Goal: Task Accomplishment & Management: Manage account settings

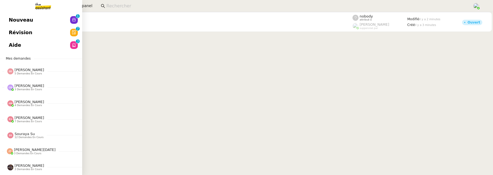
click at [12, 33] on span "Révision" at bounding box center [21, 32] width 24 height 8
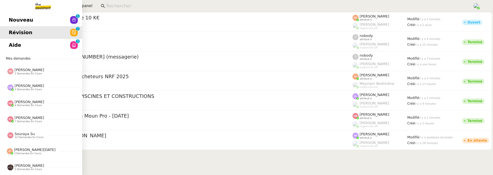
click at [19, 49] on link "Aide 0 1 2 3 4 5 6 7 8 9" at bounding box center [41, 45] width 82 height 13
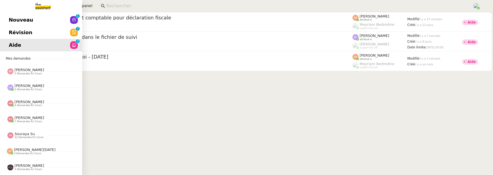
click at [18, 18] on span "Nouveau" at bounding box center [21, 20] width 24 height 8
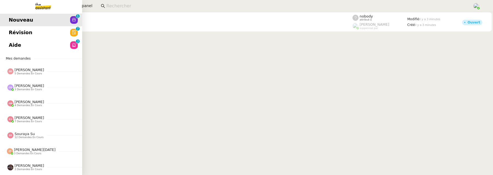
click at [18, 43] on span "Aide" at bounding box center [15, 45] width 12 height 8
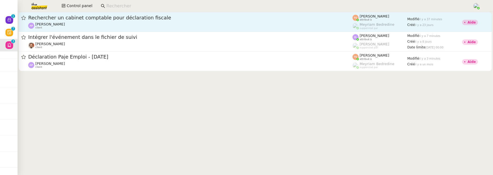
click at [118, 23] on div "Ashley Poniatowski client" at bounding box center [190, 25] width 324 height 7
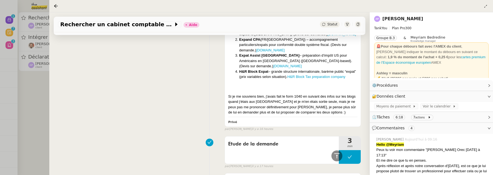
scroll to position [356, 0]
click at [40, 110] on div at bounding box center [246, 87] width 493 height 175
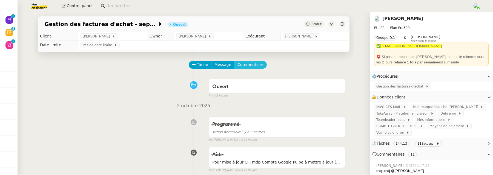
click at [249, 67] on span "Commentaire" at bounding box center [250, 65] width 26 height 6
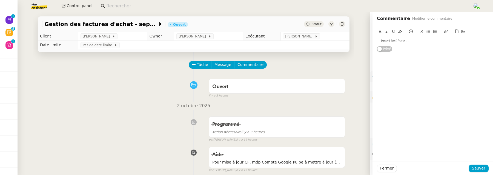
click at [396, 40] on div at bounding box center [433, 40] width 112 height 5
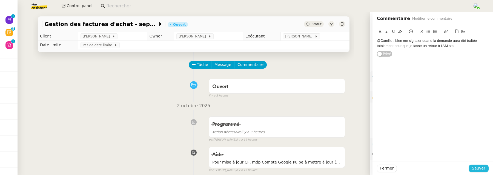
click at [478, 171] on span "Sauver" at bounding box center [478, 168] width 13 height 6
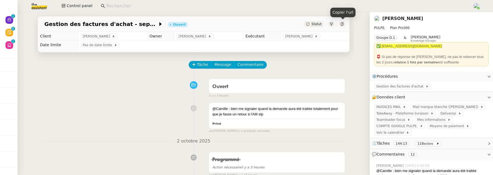
click at [341, 24] on icon at bounding box center [341, 23] width 3 height 3
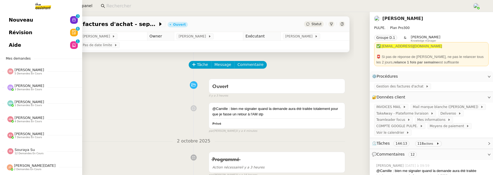
click at [25, 16] on span "Nouveau" at bounding box center [21, 20] width 24 height 8
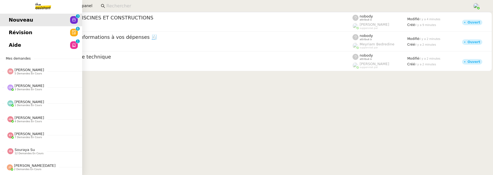
click at [15, 33] on span "Révision" at bounding box center [21, 32] width 24 height 8
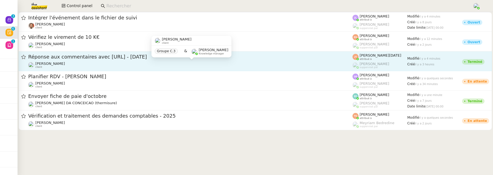
click at [150, 62] on div "Hugo Bentz client" at bounding box center [190, 65] width 324 height 7
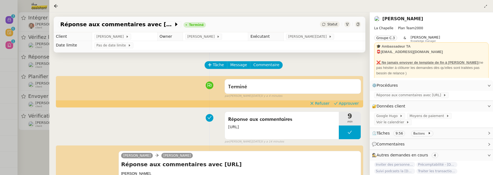
scroll to position [71, 0]
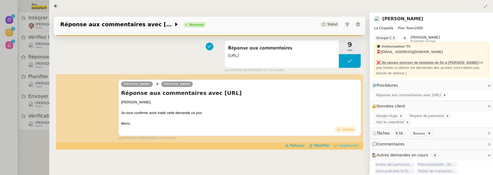
click at [340, 146] on button "Approuver" at bounding box center [346, 146] width 29 height 6
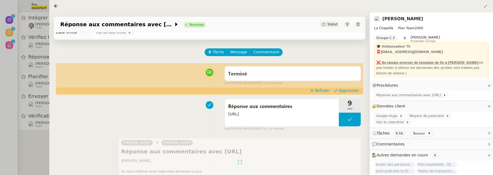
scroll to position [0, 0]
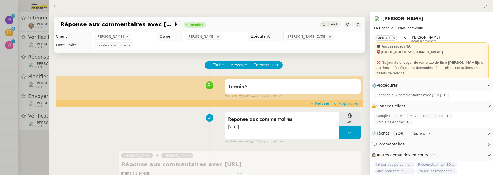
click at [350, 104] on span "Approuver" at bounding box center [349, 103] width 20 height 5
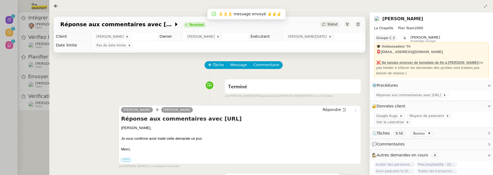
click at [36, 136] on div at bounding box center [246, 87] width 493 height 175
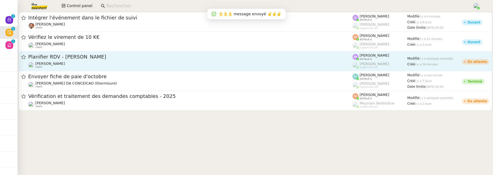
click at [118, 57] on span "Planifier RDV - Cynthia" at bounding box center [190, 57] width 324 height 5
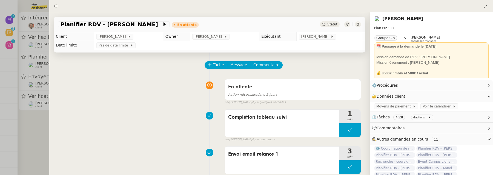
click at [37, 130] on div at bounding box center [246, 87] width 493 height 175
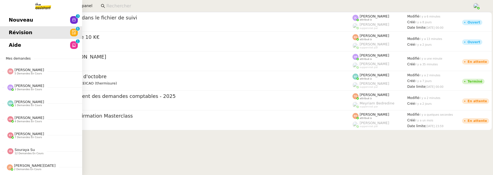
click at [22, 26] on link "Révision 0 1 2 3 4 5 6 7 8 9" at bounding box center [41, 32] width 82 height 13
click at [24, 22] on span "Nouveau" at bounding box center [21, 20] width 24 height 8
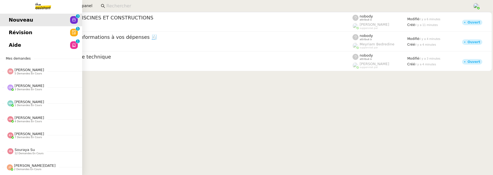
click at [8, 45] on link "Aide 0 1 2 3 4 5 6 7 8 9" at bounding box center [41, 45] width 82 height 13
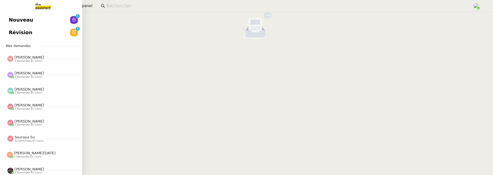
click at [14, 30] on span "Révision" at bounding box center [21, 32] width 24 height 8
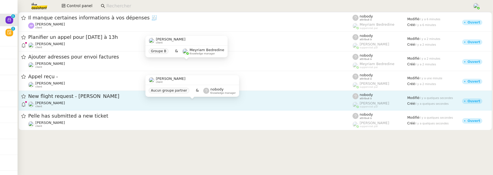
click at [147, 104] on div "Louis Frei client" at bounding box center [190, 104] width 324 height 7
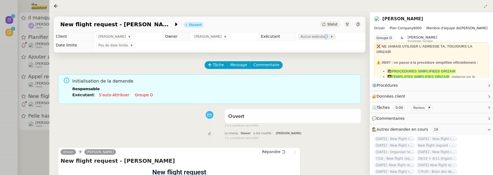
click at [319, 39] on span "Aucun exécutant" at bounding box center [315, 36] width 30 height 5
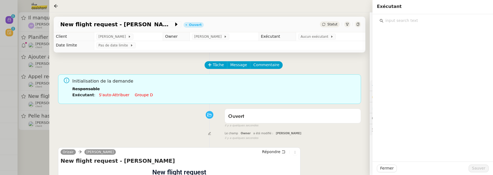
click at [400, 21] on input "text" at bounding box center [434, 20] width 102 height 7
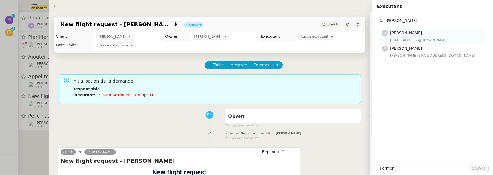
type input "pauline"
click at [412, 38] on div "paulinej@team.theassistant.com" at bounding box center [436, 40] width 93 height 5
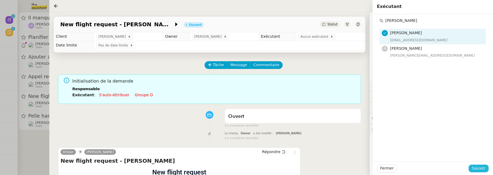
click at [486, 171] on button "Sauver" at bounding box center [479, 169] width 20 height 8
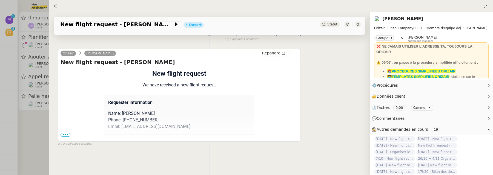
scroll to position [70, 0]
click at [66, 133] on span "•••" at bounding box center [66, 134] width 10 height 4
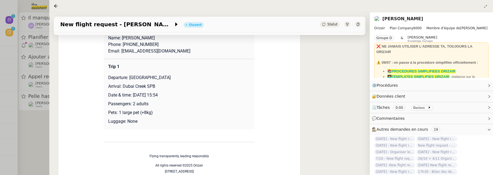
scroll to position [146, 0]
drag, startPoint x: 134, startPoint y: 95, endPoint x: 161, endPoint y: 96, distance: 27.2
click at [161, 96] on p "Date & time: 7th June 2026 15:54" at bounding box center [179, 94] width 142 height 7
copy p "7th June 2026"
click at [59, 23] on div "New flight request - Virginie Bouaziz" at bounding box center [119, 24] width 123 height 6
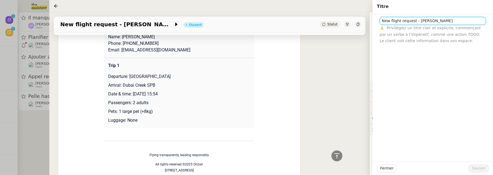
click at [382, 21] on input "New flight request - Virginie Bouaziz" at bounding box center [433, 21] width 106 height 8
paste input "7th June 2026"
type input "7th June 2026 - New flight request - Virginie Bouaziz"
click at [479, 168] on span "Sauver" at bounding box center [478, 168] width 13 height 6
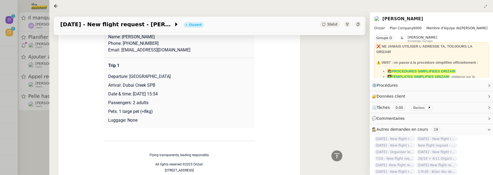
click at [39, 132] on div at bounding box center [246, 87] width 493 height 175
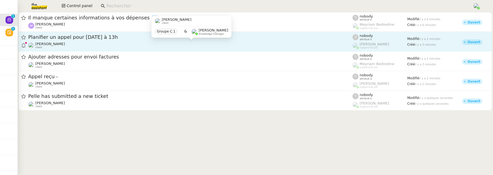
click at [110, 45] on div "Alexandre Blanc client" at bounding box center [190, 45] width 324 height 7
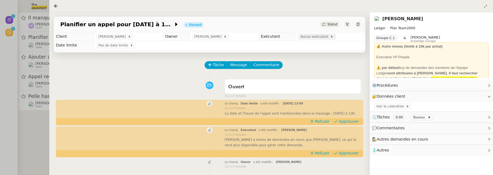
click at [317, 39] on span "Aucun exécutant" at bounding box center [315, 36] width 30 height 5
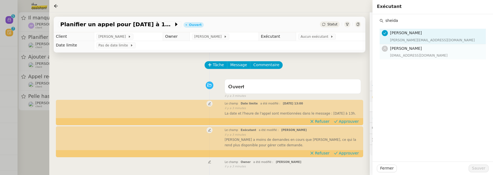
type input "sheida"
click at [429, 48] on h4 "[PERSON_NAME]" at bounding box center [436, 48] width 93 height 6
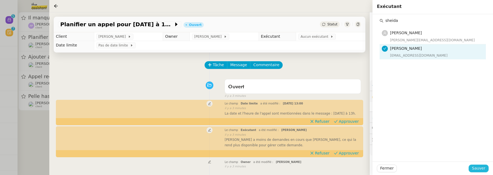
click at [473, 165] on span "Sauver" at bounding box center [478, 168] width 13 height 6
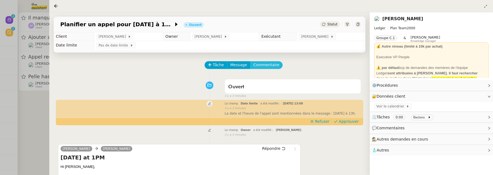
click at [274, 67] on span "Commentaire" at bounding box center [266, 65] width 26 height 6
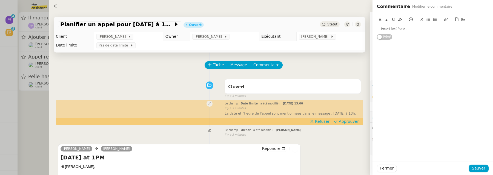
click at [428, 32] on div at bounding box center [433, 28] width 112 height 9
click at [483, 169] on span "Sauver" at bounding box center [478, 168] width 13 height 6
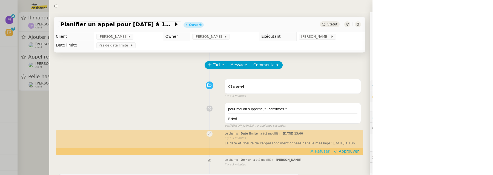
click at [326, 153] on span "Refuser" at bounding box center [322, 151] width 15 height 5
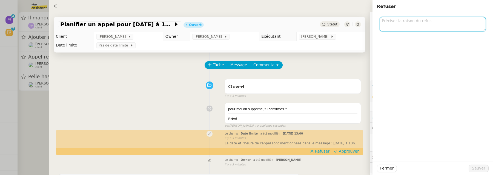
click at [399, 28] on textarea at bounding box center [433, 24] width 106 height 15
type textarea "spam ?"
click at [478, 167] on span "Sauver" at bounding box center [478, 168] width 13 height 6
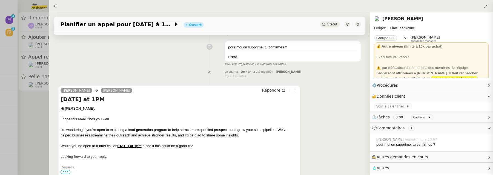
scroll to position [96, 0]
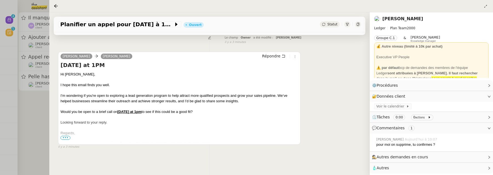
click at [32, 122] on div at bounding box center [246, 87] width 493 height 175
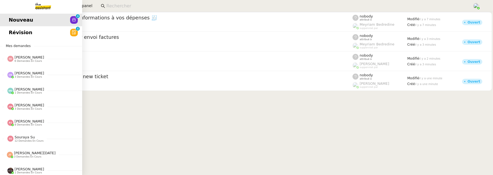
click at [6, 32] on link "Révision 0 1 2 3 4 5 6 7 8 9" at bounding box center [41, 32] width 82 height 13
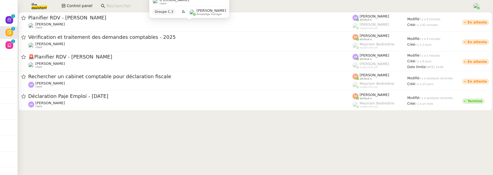
click at [202, 21] on div "Maurice N'Diaye client Groupe C.3 & Frédérique Albert Knowledge manager" at bounding box center [189, 9] width 80 height 26
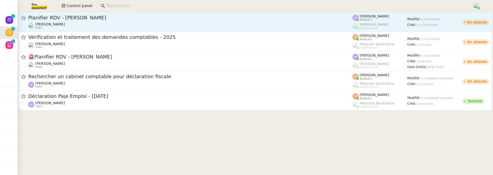
click at [220, 30] on link "Planifier RDV - Cynthia Maurice N'Diaye client Stéphanie Rakotosalama attribué …" at bounding box center [255, 22] width 473 height 20
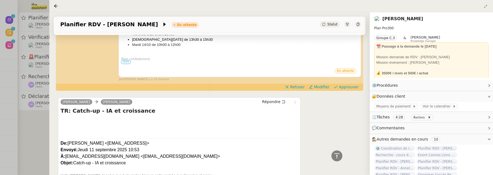
scroll to position [262, 0]
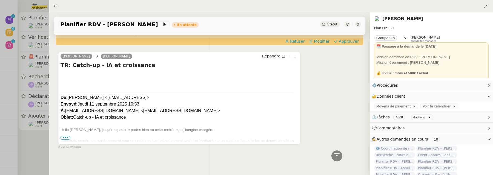
click at [33, 145] on div at bounding box center [246, 87] width 493 height 175
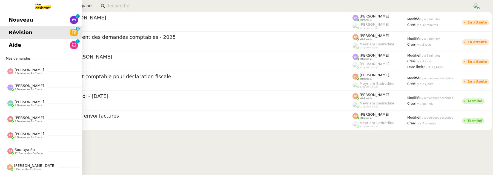
click at [12, 18] on span "Nouveau" at bounding box center [21, 20] width 24 height 8
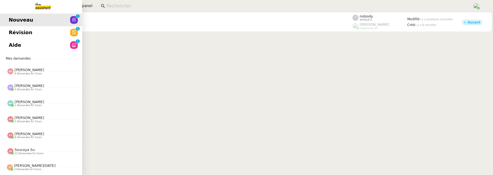
click at [17, 43] on link "Aide 0 1 2 3 4 5 6 7 8 9" at bounding box center [41, 45] width 82 height 13
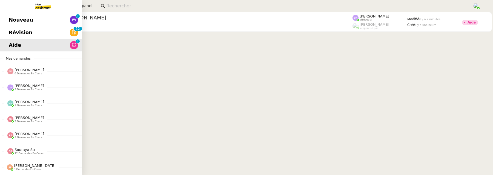
click at [7, 29] on link "Révision 0 1 2 3 4 5 6 7 8 9 0 1 2 3 4 5 6 7 8 9" at bounding box center [41, 32] width 82 height 13
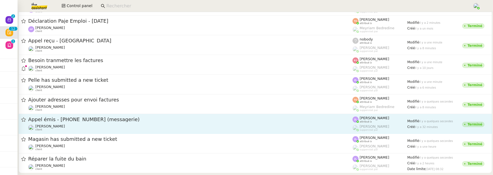
scroll to position [85, 0]
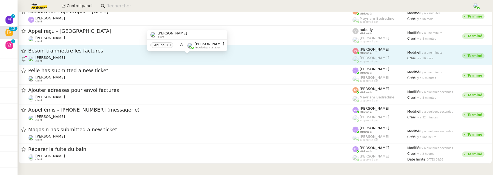
click at [113, 60] on div "Tina KHAMVENE client" at bounding box center [190, 59] width 324 height 7
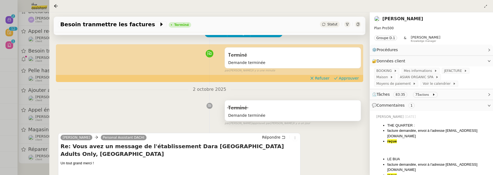
scroll to position [35, 0]
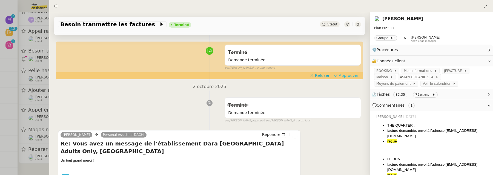
click at [344, 75] on span "Approuver" at bounding box center [349, 75] width 20 height 5
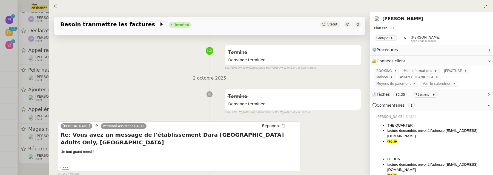
scroll to position [66, 0]
click at [55, 5] on icon at bounding box center [56, 6] width 4 height 4
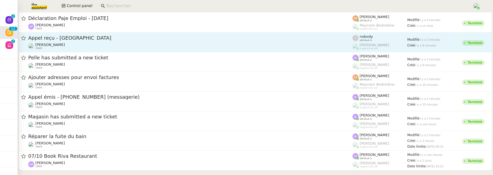
scroll to position [86, 0]
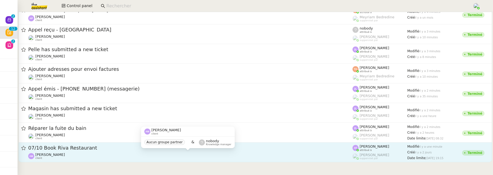
click at [95, 155] on div "Anant Murthy client" at bounding box center [190, 156] width 324 height 7
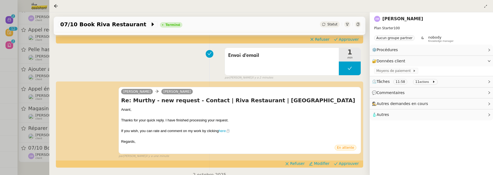
scroll to position [82, 0]
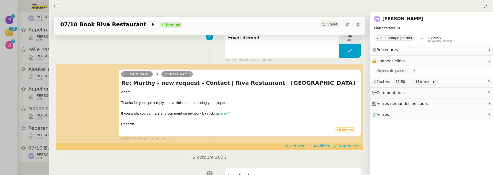
click at [341, 147] on span "Approuver" at bounding box center [349, 146] width 20 height 5
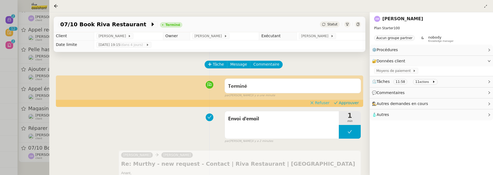
scroll to position [0, 0]
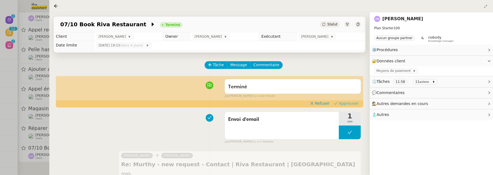
click at [334, 104] on icon at bounding box center [336, 104] width 4 height 4
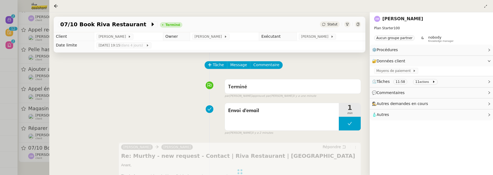
scroll to position [66, 0]
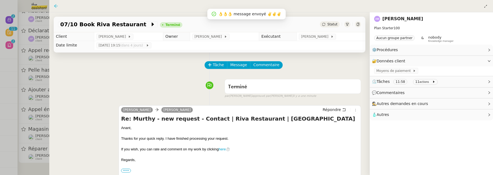
click at [56, 4] on icon at bounding box center [56, 6] width 4 height 4
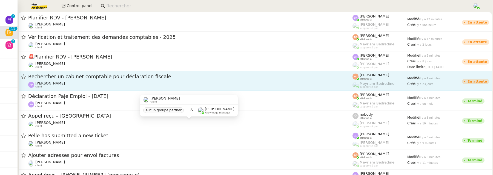
click at [103, 85] on div "Ashley Poniatowski client" at bounding box center [190, 84] width 324 height 7
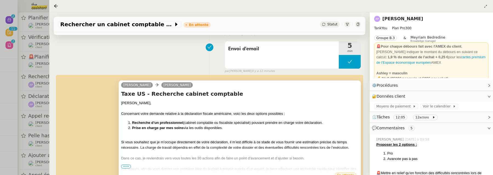
scroll to position [89, 0]
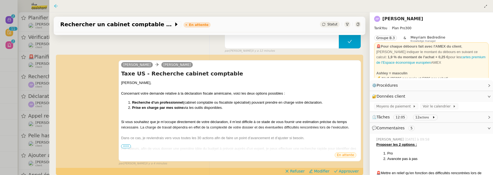
click at [56, 7] on icon at bounding box center [56, 6] width 4 height 4
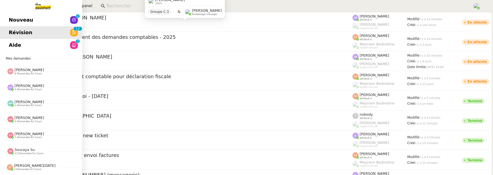
click at [7, 19] on link "Nouveau 0 1 2 3 4 5 6 7 8 9" at bounding box center [41, 20] width 82 height 13
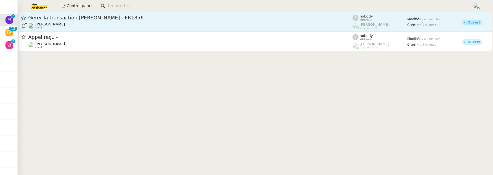
click at [155, 15] on span "Gérer la transaction Virginie Bouaziz - FR1356" at bounding box center [190, 17] width 324 height 5
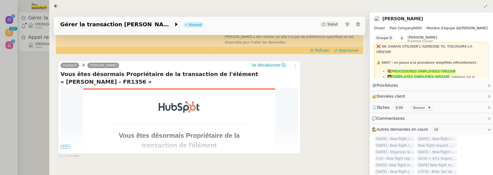
scroll to position [102, 0]
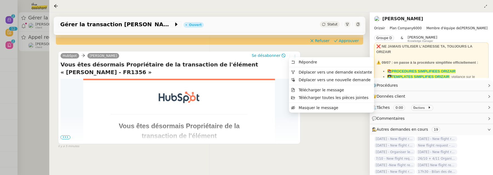
click at [293, 55] on icon at bounding box center [294, 56] width 3 height 3
click at [298, 69] on li "Déplacer vers une demande existante" at bounding box center [331, 72] width 85 height 8
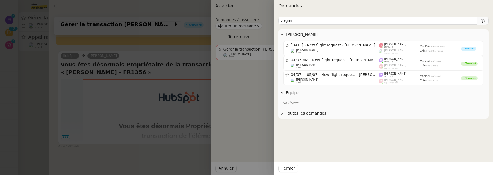
type input "virgini"
click at [167, 64] on div at bounding box center [246, 87] width 493 height 175
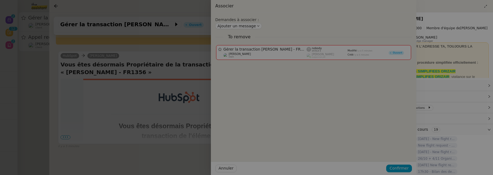
click at [167, 62] on div at bounding box center [169, 87] width 493 height 175
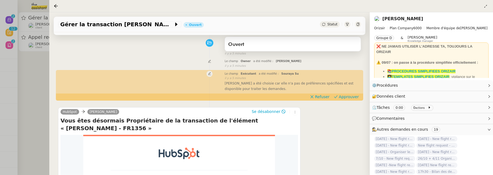
scroll to position [0, 0]
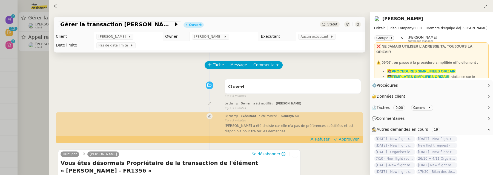
click at [332, 24] on span "Statut" at bounding box center [332, 24] width 10 height 4
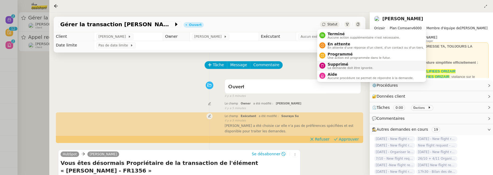
click at [345, 64] on span "Supprimé" at bounding box center [351, 64] width 46 height 4
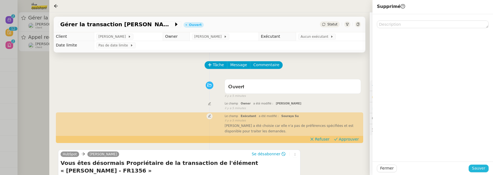
click at [483, 168] on span "Sauver" at bounding box center [478, 168] width 13 height 6
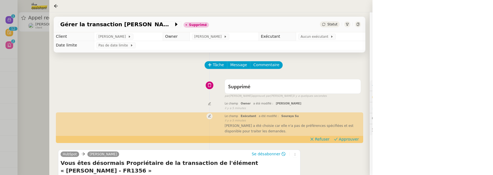
click at [38, 71] on div at bounding box center [246, 87] width 493 height 175
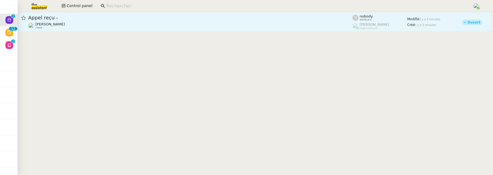
click at [91, 18] on span "Appel reçu -" at bounding box center [190, 17] width 324 height 5
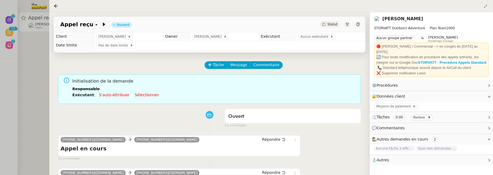
click at [34, 75] on div at bounding box center [246, 87] width 493 height 175
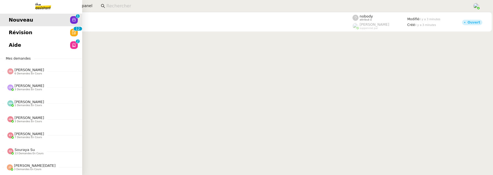
click at [24, 50] on link "Aide 0 1 2 3 4 5 6 7 8 9" at bounding box center [41, 45] width 82 height 13
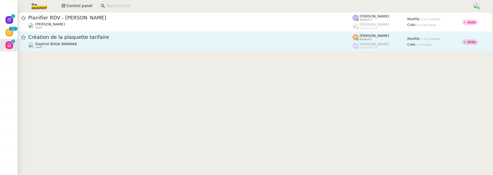
click at [130, 44] on div "Daphné BIIGA NWANAK client" at bounding box center [190, 45] width 324 height 7
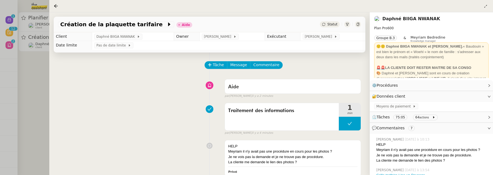
click at [29, 66] on div at bounding box center [246, 87] width 493 height 175
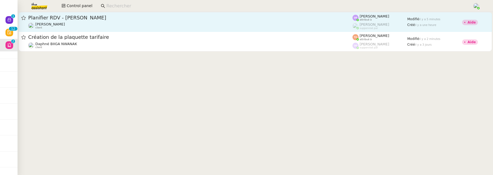
click at [82, 27] on div "Maurice N'Diaye client" at bounding box center [190, 25] width 324 height 7
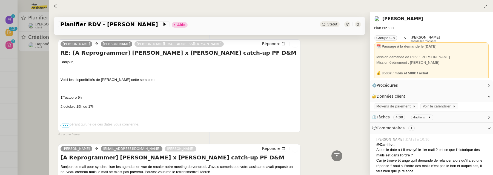
scroll to position [499, 0]
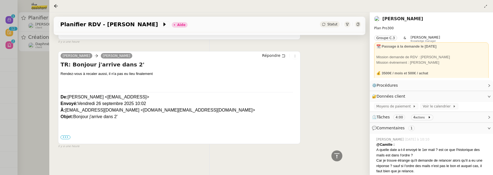
click at [40, 89] on div at bounding box center [246, 87] width 493 height 175
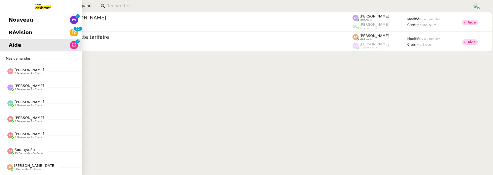
click at [14, 33] on span "Révision" at bounding box center [21, 32] width 24 height 8
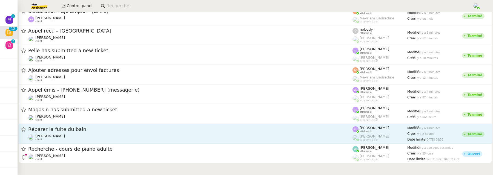
scroll to position [86, 0]
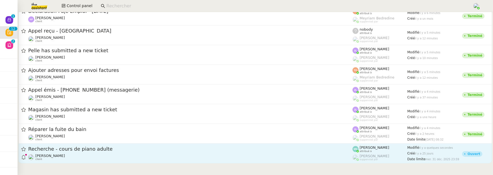
click at [148, 148] on span "Recherche - cours de piano adulte" at bounding box center [190, 149] width 324 height 5
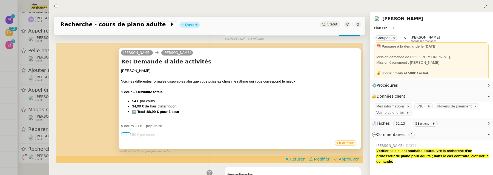
scroll to position [71, 0]
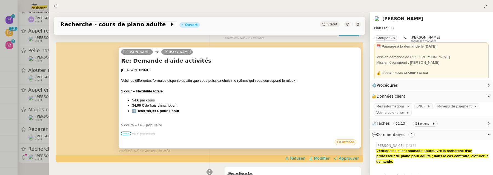
click at [123, 134] on span "•••" at bounding box center [126, 134] width 10 height 4
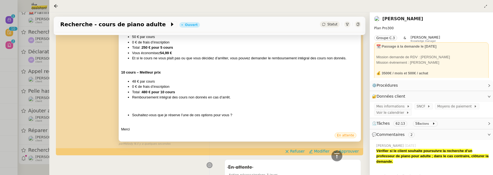
scroll to position [172, 0]
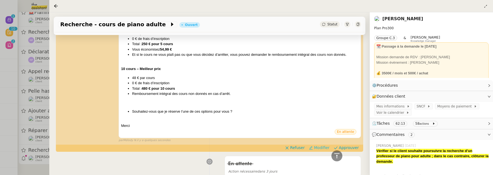
click at [316, 148] on span "Modifier" at bounding box center [322, 147] width 16 height 5
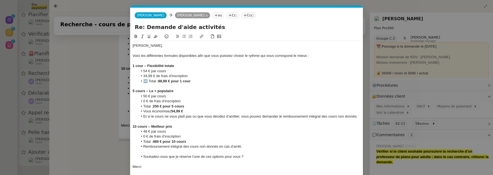
scroll to position [3, 0]
click at [196, 80] on li "➡️ Total : 88,99 € pour 1 cour" at bounding box center [249, 81] width 223 height 5
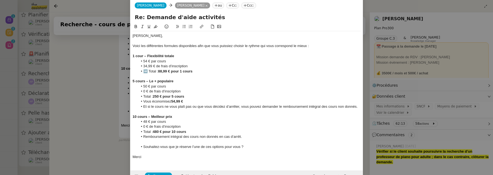
click at [141, 55] on strong "1 cour – Flexibilité totale" at bounding box center [154, 56] width 42 height 4
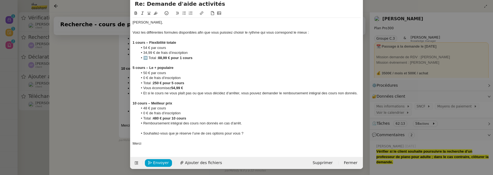
scroll to position [24, 0]
click at [148, 161] on icon "button" at bounding box center [150, 163] width 4 height 4
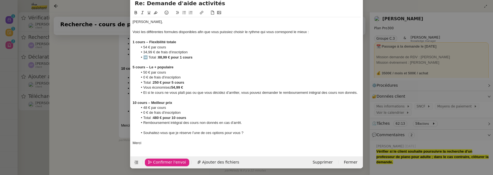
click at [148, 161] on icon "button" at bounding box center [150, 163] width 4 height 4
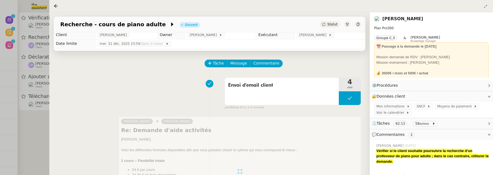
scroll to position [0, 0]
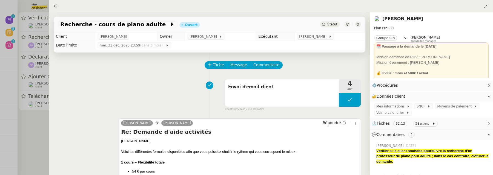
click at [33, 131] on div at bounding box center [246, 87] width 493 height 175
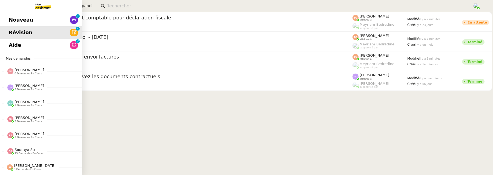
click at [10, 19] on span "Nouveau" at bounding box center [21, 20] width 24 height 8
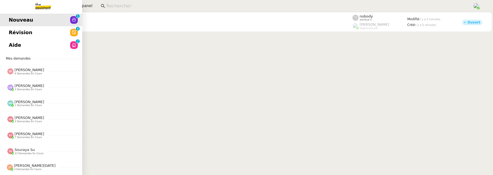
click at [12, 46] on span "Aide" at bounding box center [15, 45] width 12 height 8
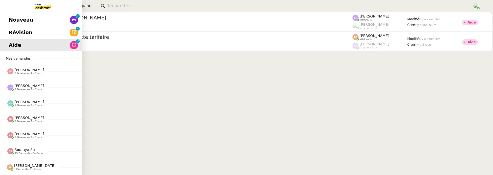
click at [9, 30] on span "Révision" at bounding box center [21, 32] width 24 height 8
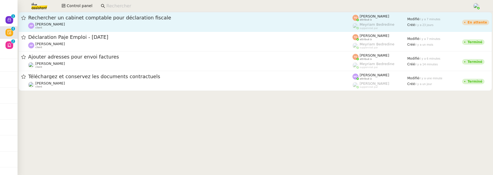
click at [104, 28] on div "Ashley Poniatowski client" at bounding box center [190, 25] width 324 height 7
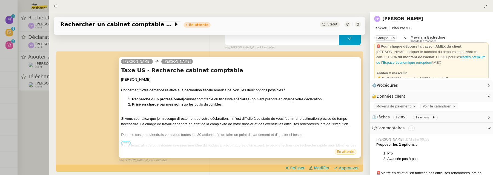
scroll to position [93, 0]
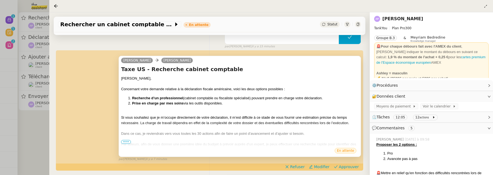
click at [122, 140] on span "•••" at bounding box center [126, 142] width 10 height 4
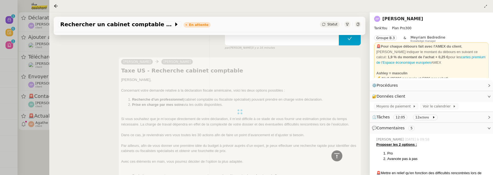
scroll to position [0, 0]
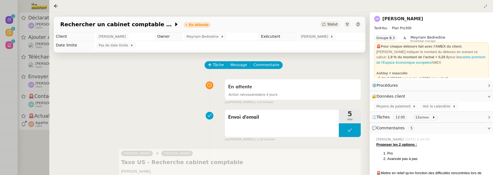
click at [41, 157] on div at bounding box center [246, 87] width 493 height 175
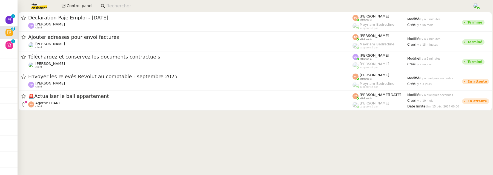
click at [103, 111] on div at bounding box center [255, 64] width 475 height 104
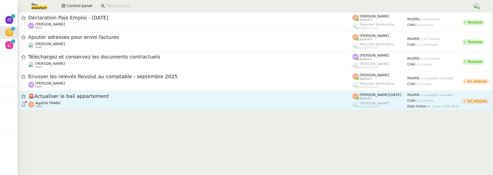
click at [111, 105] on div "Agathe FRANC client" at bounding box center [190, 104] width 324 height 7
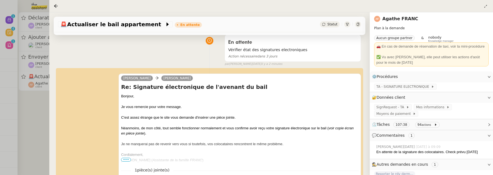
scroll to position [77, 0]
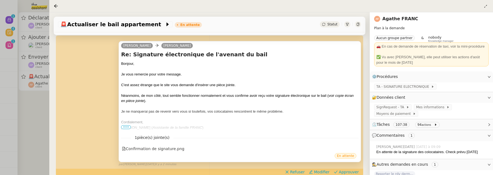
click at [125, 130] on div "Marie ( Assistante de la famille FRANC )" at bounding box center [239, 127] width 237 height 5
click at [125, 128] on span "•••" at bounding box center [126, 127] width 10 height 4
click at [155, 152] on div "Confirmation de signature.png" at bounding box center [153, 149] width 62 height 6
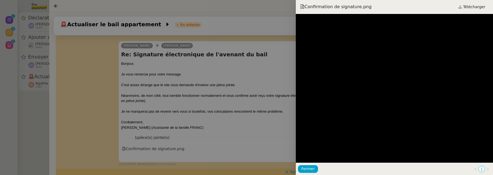
click at [228, 108] on div at bounding box center [246, 87] width 493 height 175
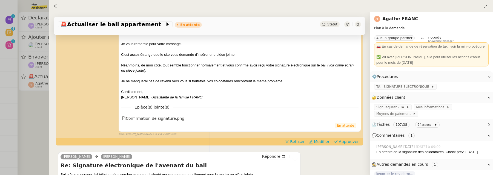
scroll to position [112, 0]
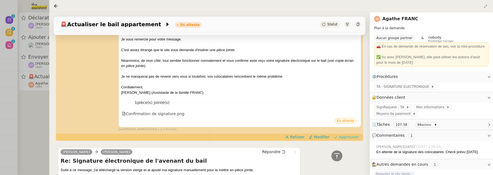
click at [340, 138] on span "Approuver" at bounding box center [349, 136] width 20 height 5
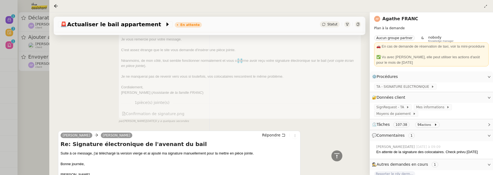
click at [43, 105] on div at bounding box center [246, 87] width 493 height 175
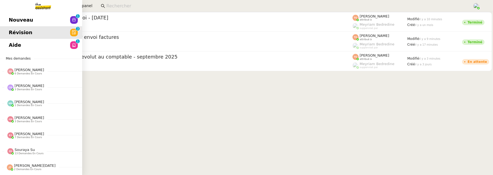
click at [11, 17] on span "Nouveau" at bounding box center [21, 20] width 24 height 8
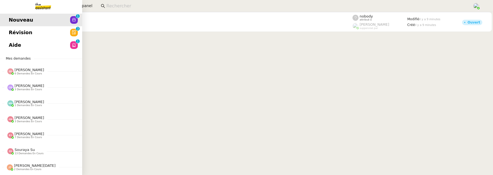
click at [6, 32] on link "Révision 0 1 2 3 4 5 6 7 8 9" at bounding box center [41, 32] width 82 height 13
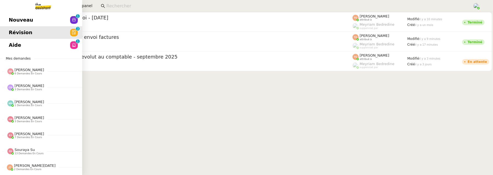
click at [15, 43] on span "Aide" at bounding box center [15, 45] width 12 height 8
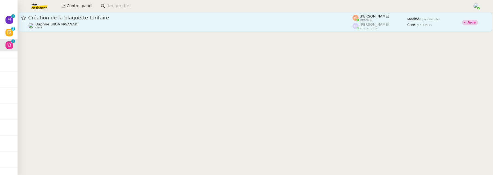
click at [202, 24] on div "Daphné BIIGA NWANAK client" at bounding box center [190, 25] width 324 height 7
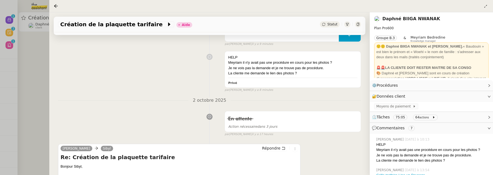
scroll to position [92, 0]
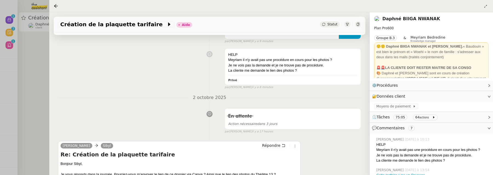
click at [45, 83] on div at bounding box center [246, 87] width 493 height 175
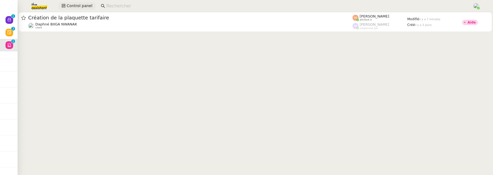
click at [79, 4] on span "Control panel" at bounding box center [80, 6] width 26 height 6
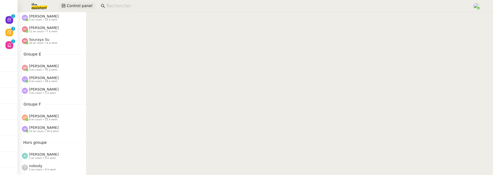
scroll to position [193, 0]
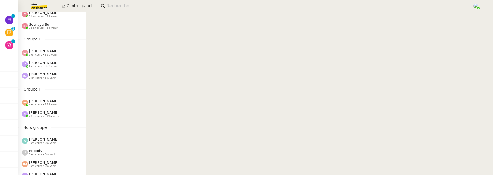
click at [42, 115] on span "23 en cours • 19 à venir" at bounding box center [44, 116] width 30 height 3
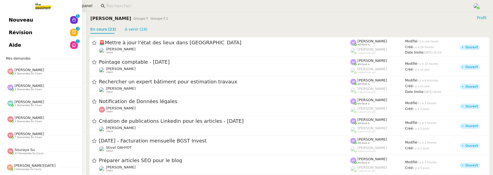
click at [7, 33] on link "Révision 0 1 2 3 4 5 6 7 8 9" at bounding box center [41, 32] width 82 height 13
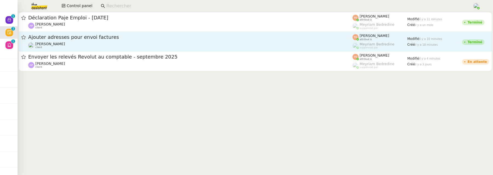
click at [129, 37] on span "Ajouter adresses pour envoi factures" at bounding box center [190, 37] width 324 height 5
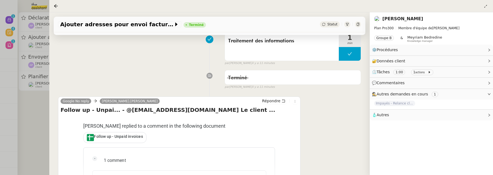
scroll to position [81, 0]
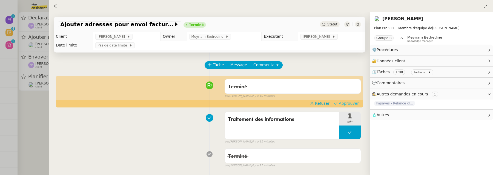
click at [346, 104] on span "Approuver" at bounding box center [349, 103] width 20 height 5
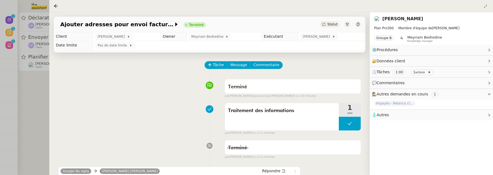
click at [48, 98] on div at bounding box center [246, 87] width 493 height 175
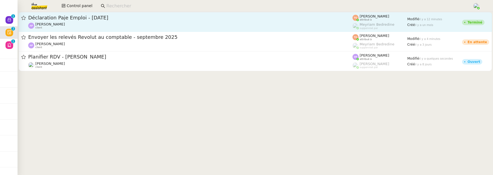
click at [161, 18] on span "Déclaration Paje Emploi - 26 août 2025" at bounding box center [190, 17] width 324 height 5
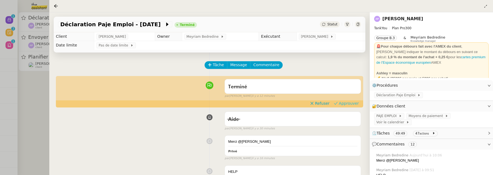
click at [348, 101] on span "Approuver" at bounding box center [349, 103] width 20 height 5
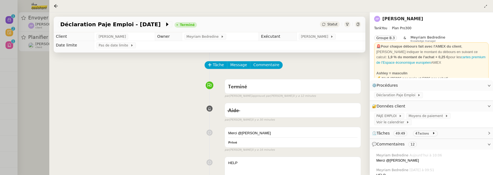
click at [42, 94] on div at bounding box center [246, 87] width 493 height 175
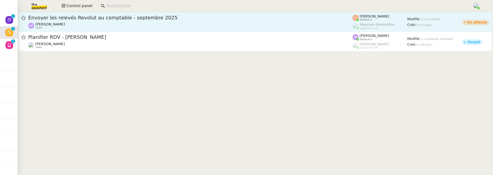
click at [109, 22] on div "Envoyer les relevés Revolut au comptable - septembre 2025 Ashley Poniatowski cl…" at bounding box center [190, 22] width 324 height 15
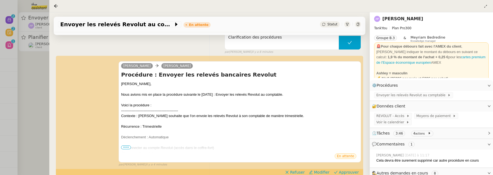
scroll to position [87, 0]
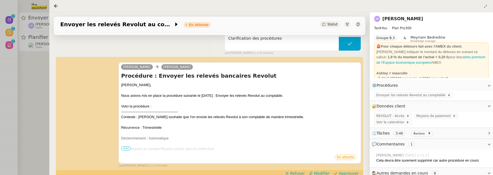
click at [34, 86] on div at bounding box center [246, 87] width 493 height 175
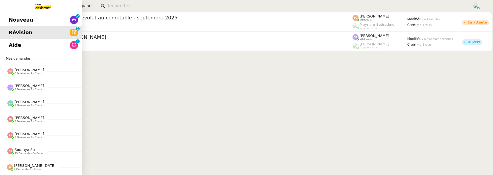
click at [11, 19] on span "Nouveau" at bounding box center [21, 20] width 24 height 8
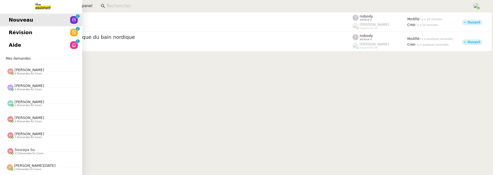
click at [12, 42] on span "Aide" at bounding box center [15, 45] width 12 height 8
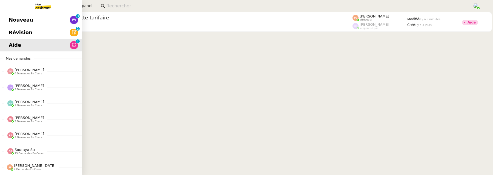
click at [29, 34] on link "Révision 0 1 2 3 4 5 6 7 8 9" at bounding box center [41, 32] width 82 height 13
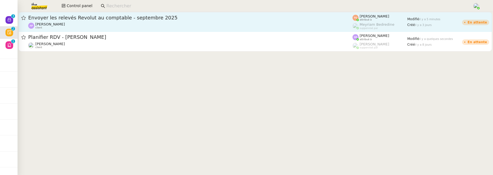
click at [89, 21] on div "Envoyer les relevés Revolut au comptable - septembre 2025 Ashley Poniatowski cl…" at bounding box center [190, 22] width 324 height 15
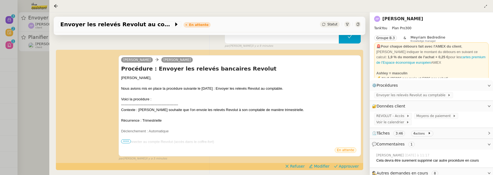
scroll to position [105, 0]
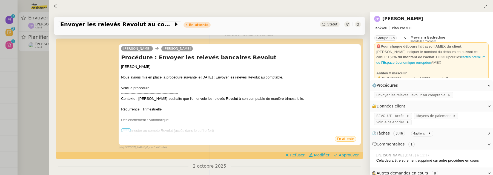
click at [25, 85] on div at bounding box center [246, 87] width 493 height 175
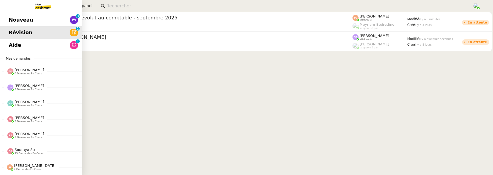
click at [11, 17] on span "Nouveau" at bounding box center [21, 20] width 24 height 8
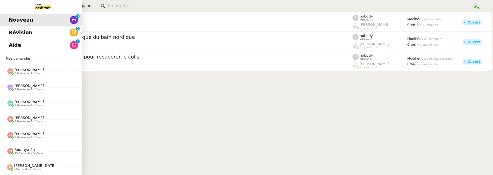
click at [13, 47] on span "Aide" at bounding box center [15, 45] width 12 height 8
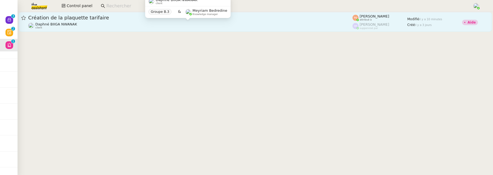
click at [79, 26] on div "Daphné BIIGA NWANAK client" at bounding box center [190, 25] width 324 height 7
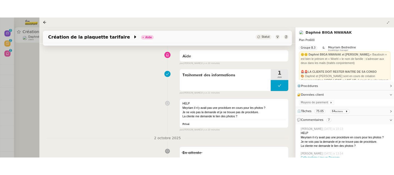
scroll to position [47, 0]
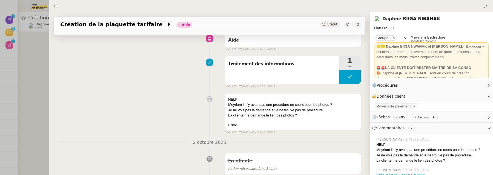
click at [41, 76] on div at bounding box center [246, 87] width 493 height 175
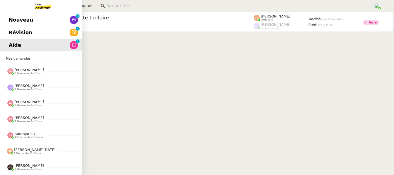
click at [7, 32] on link "Révision 0 1 2 3 4 5 6 7 8 9" at bounding box center [41, 32] width 82 height 13
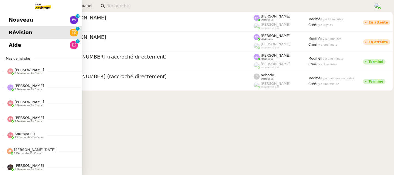
click at [8, 21] on link "Nouveau 0 1 2 3 4 5 6 7 8 9" at bounding box center [41, 20] width 82 height 13
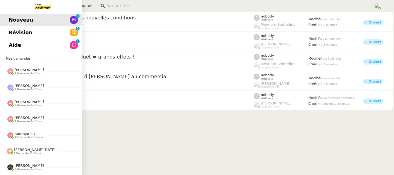
click at [16, 33] on span "Révision" at bounding box center [21, 32] width 24 height 8
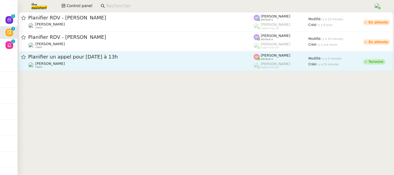
click at [136, 59] on span "Planifier un appel pour mardi à 13h" at bounding box center [141, 57] width 226 height 5
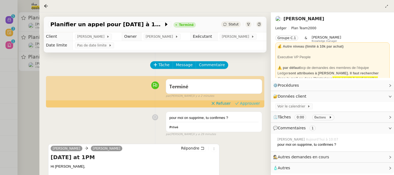
click at [254, 105] on span "Approuver" at bounding box center [250, 103] width 20 height 5
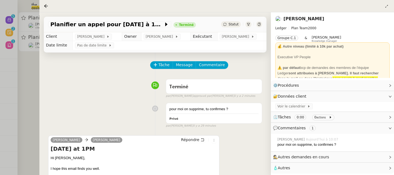
click at [34, 75] on div at bounding box center [197, 87] width 394 height 175
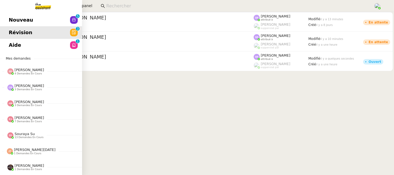
click at [19, 19] on span "Nouveau" at bounding box center [21, 20] width 24 height 8
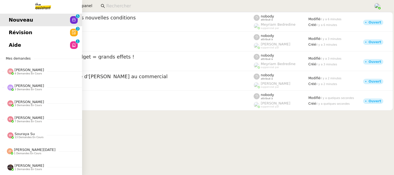
click at [28, 35] on span "Révision" at bounding box center [21, 32] width 24 height 8
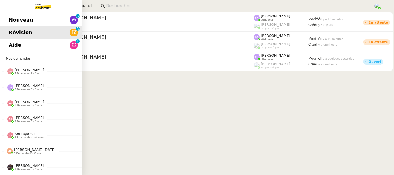
click at [12, 42] on span "Aide" at bounding box center [15, 45] width 12 height 8
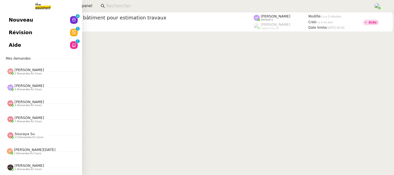
click at [20, 30] on span "Révision" at bounding box center [21, 32] width 24 height 8
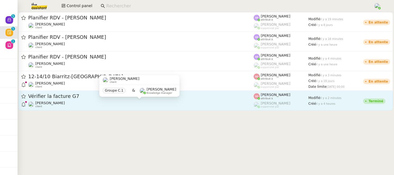
click at [159, 106] on div "Fabien Bornancin client" at bounding box center [141, 104] width 226 height 7
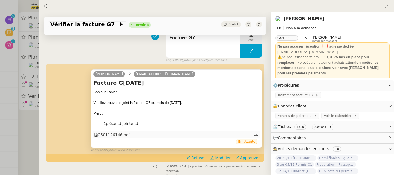
scroll to position [82, 0]
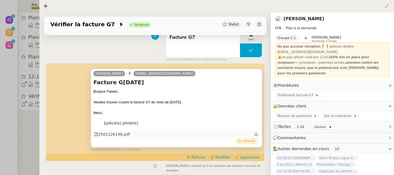
click at [113, 134] on div "2501126146.pdf" at bounding box center [112, 134] width 36 height 6
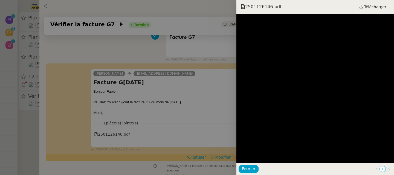
click at [202, 104] on div at bounding box center [197, 87] width 394 height 175
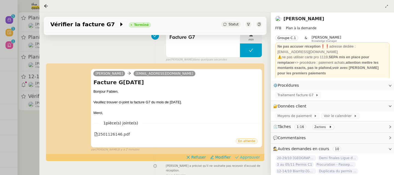
click at [249, 155] on span "Approuver" at bounding box center [250, 157] width 20 height 5
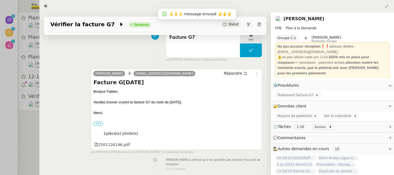
click at [29, 123] on div at bounding box center [197, 87] width 394 height 175
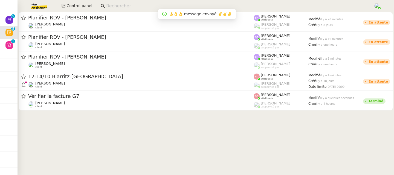
click at [107, 80] on div "12-14/10 Biarritz-Paris Fabien Bornancin client" at bounding box center [141, 80] width 226 height 15
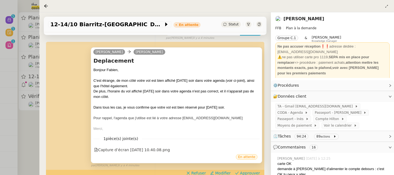
scroll to position [106, 0]
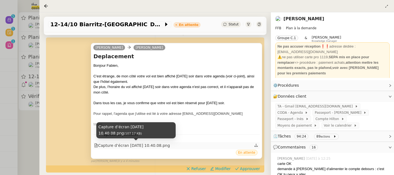
click at [134, 144] on div "Capture d’écran 2025-10-03 à 10.40.08.png" at bounding box center [132, 146] width 76 height 6
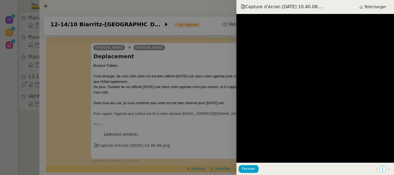
click at [213, 130] on div at bounding box center [197, 87] width 394 height 175
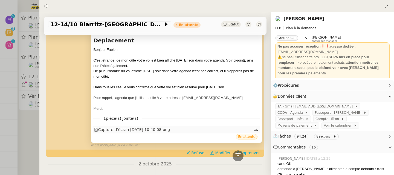
scroll to position [113, 0]
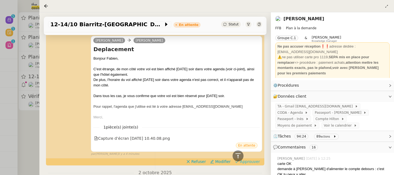
click at [249, 160] on span "Approuver" at bounding box center [250, 161] width 20 height 5
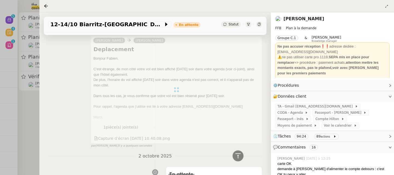
click at [34, 108] on div at bounding box center [197, 87] width 394 height 175
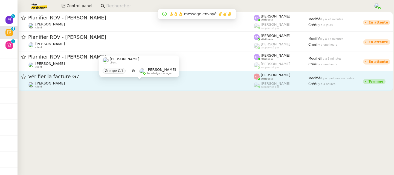
click at [105, 86] on div "Fabien Bornancin client" at bounding box center [141, 84] width 226 height 7
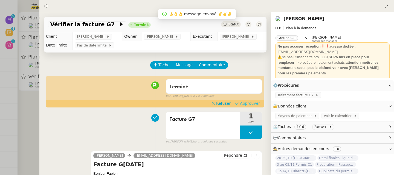
click at [260, 103] on span "Approuver" at bounding box center [250, 103] width 20 height 5
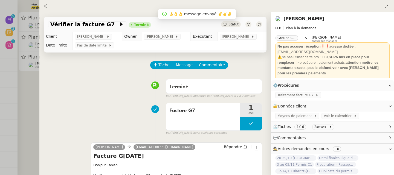
click at [32, 93] on div at bounding box center [197, 87] width 394 height 175
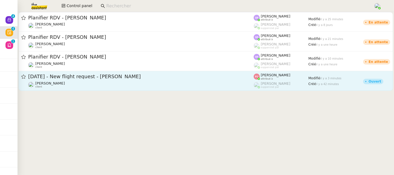
click at [95, 87] on div "Louis Frei client" at bounding box center [141, 84] width 226 height 7
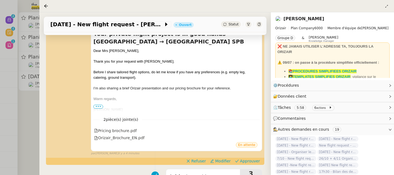
scroll to position [130, 0]
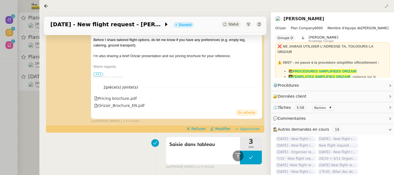
click at [252, 129] on span "Approuver" at bounding box center [250, 128] width 20 height 5
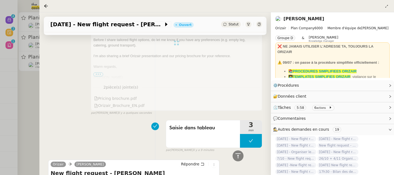
click at [30, 94] on div at bounding box center [197, 87] width 394 height 175
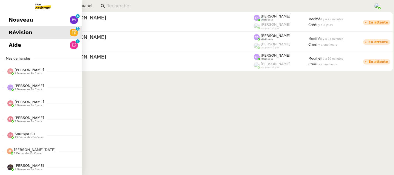
click at [14, 17] on span "Nouveau" at bounding box center [21, 20] width 24 height 8
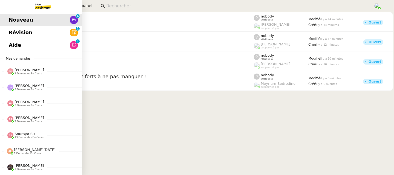
click at [12, 45] on span "Aide" at bounding box center [15, 45] width 12 height 8
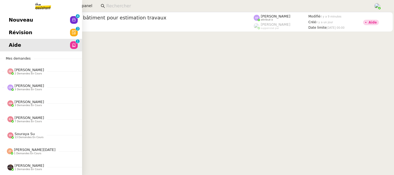
click at [16, 35] on span "Révision" at bounding box center [21, 32] width 24 height 8
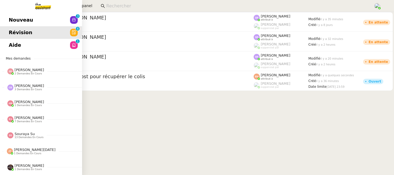
click at [12, 20] on span "Nouveau" at bounding box center [21, 20] width 24 height 8
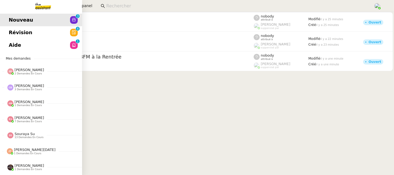
click at [4, 41] on link "Aide 0 1 2 3 4 5 6 7 8 9" at bounding box center [41, 45] width 82 height 13
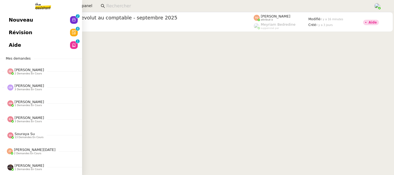
click at [9, 33] on span "Révision" at bounding box center [21, 32] width 24 height 8
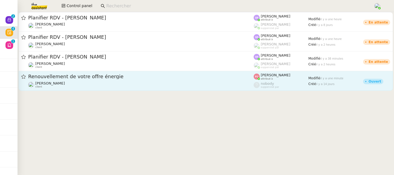
click at [200, 82] on div "Tina KHAMVENE client" at bounding box center [141, 84] width 226 height 7
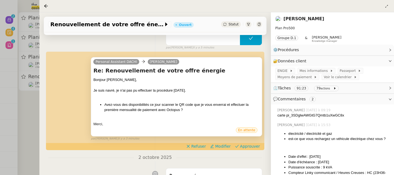
scroll to position [91, 0]
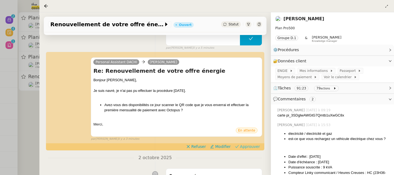
click at [255, 147] on span "Approuver" at bounding box center [250, 146] width 20 height 5
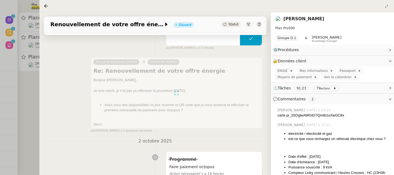
click at [30, 105] on div at bounding box center [197, 87] width 394 height 175
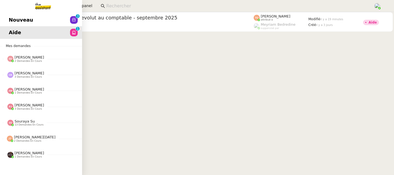
click at [10, 21] on span "Nouveau" at bounding box center [21, 20] width 24 height 8
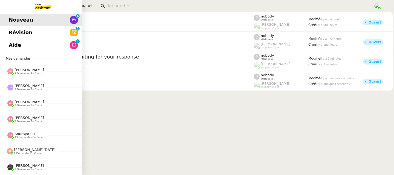
click at [12, 31] on span "Révision" at bounding box center [21, 32] width 24 height 8
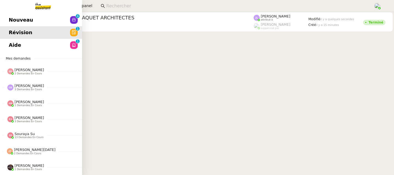
click at [23, 47] on link "Aide 0 1 2 3 4 5 6 7 8 9" at bounding box center [41, 45] width 82 height 13
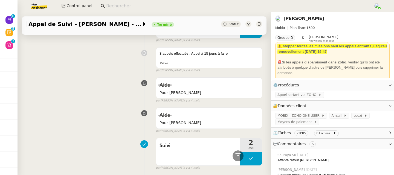
scroll to position [2914, 0]
